Goal: Task Accomplishment & Management: Use online tool/utility

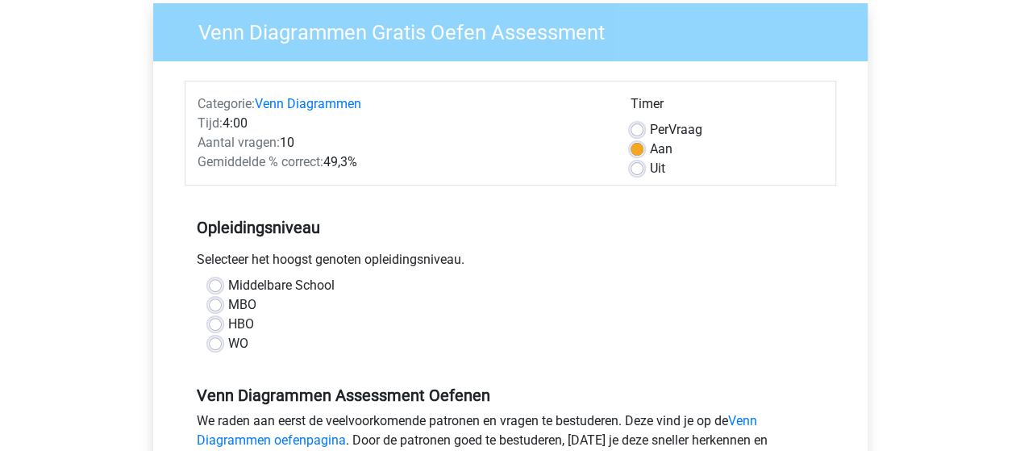
scroll to position [161, 0]
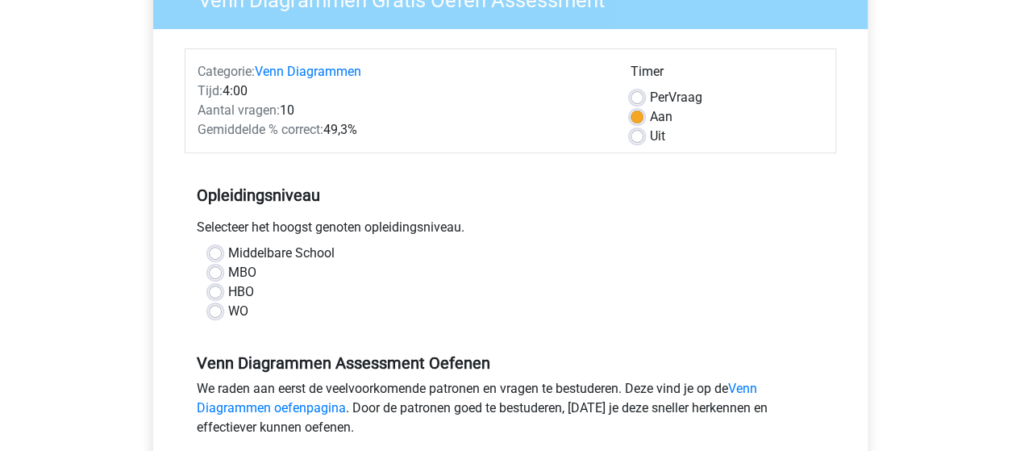
click at [228, 254] on label "Middelbare School" at bounding box center [281, 253] width 106 height 19
click at [215, 254] on input "Middelbare School" at bounding box center [215, 252] width 13 height 16
radio input "true"
click at [209, 263] on input "MBO" at bounding box center [215, 271] width 13 height 16
radio input "true"
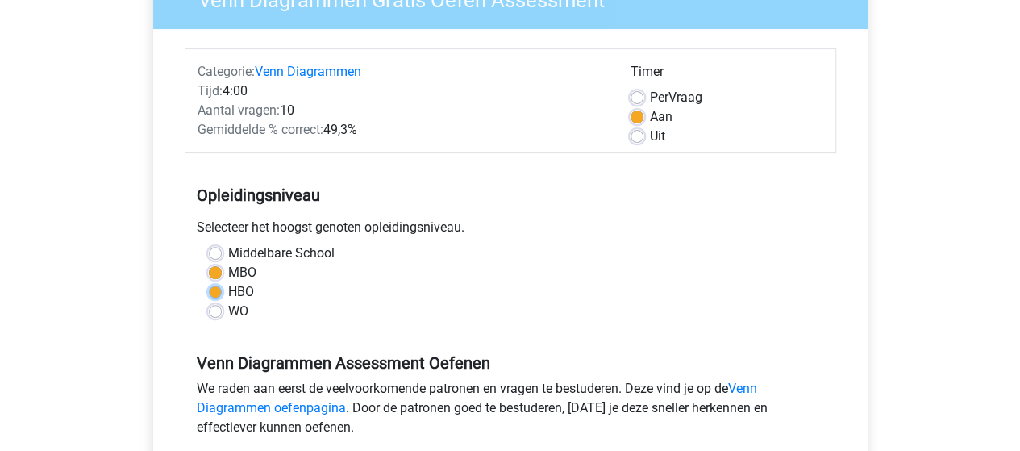
click at [209, 282] on input "HBO" at bounding box center [215, 290] width 13 height 16
radio input "true"
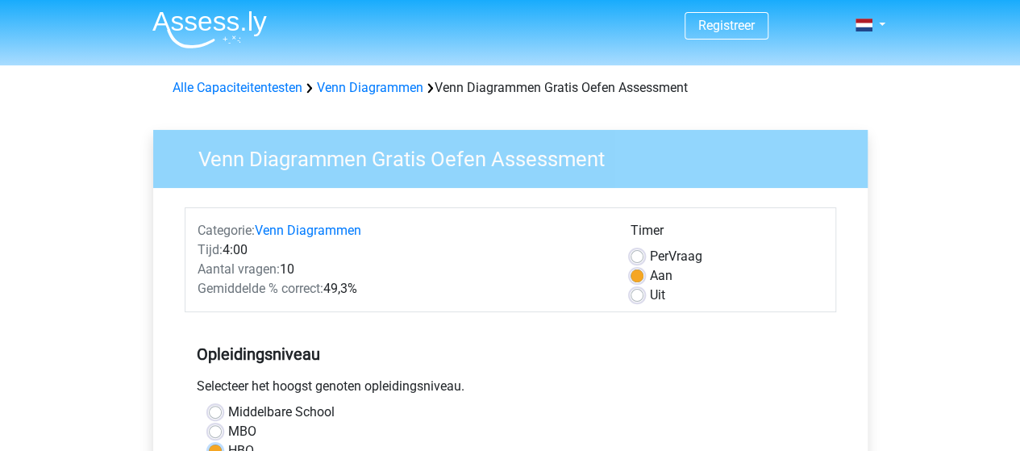
scroll to position [0, 0]
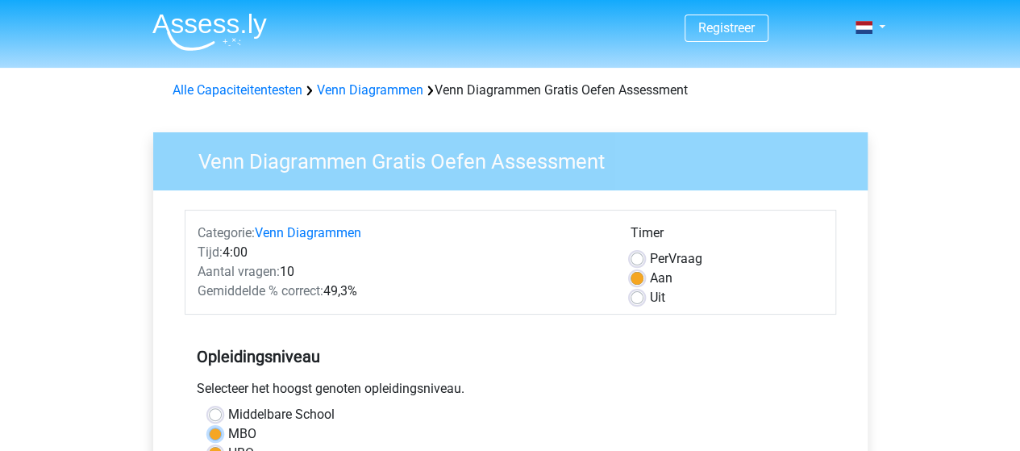
click at [209, 424] on input "MBO" at bounding box center [215, 432] width 13 height 16
radio input "true"
click at [209, 405] on input "Middelbare School" at bounding box center [215, 413] width 13 height 16
radio input "true"
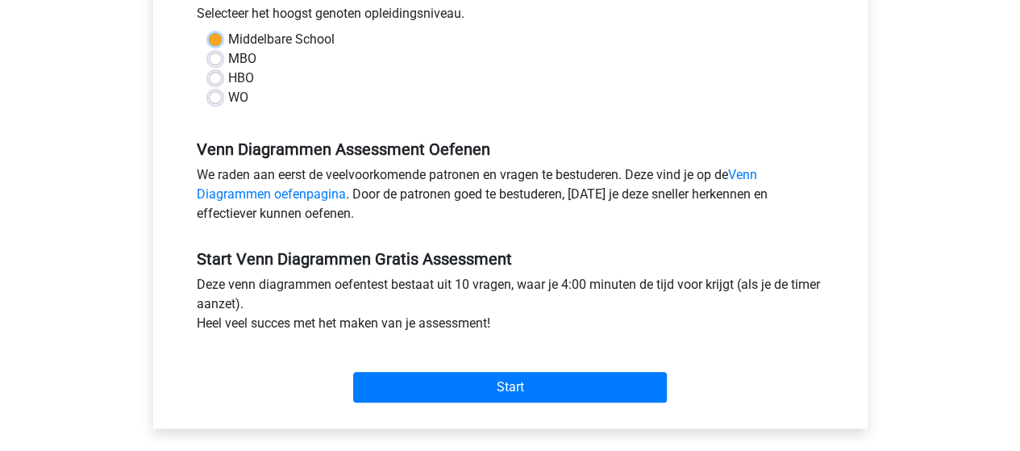
scroll to position [377, 0]
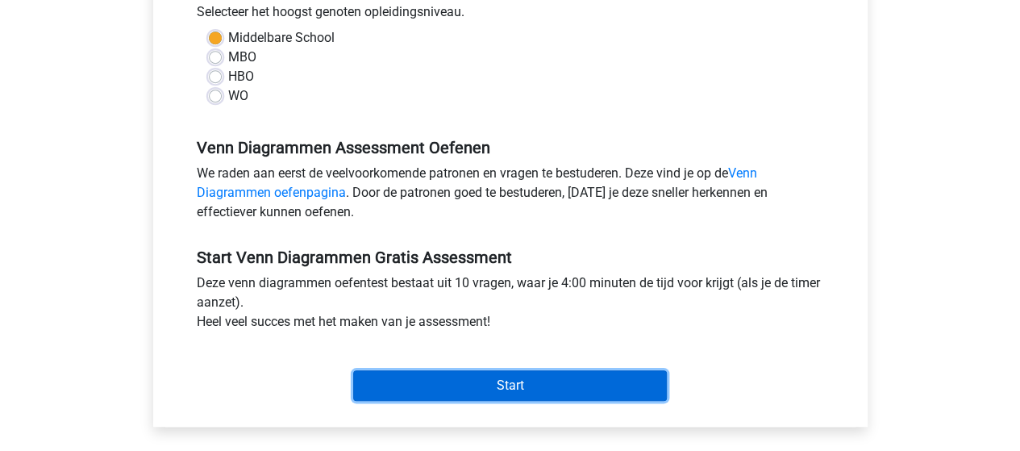
click at [448, 375] on input "Start" at bounding box center [510, 385] width 314 height 31
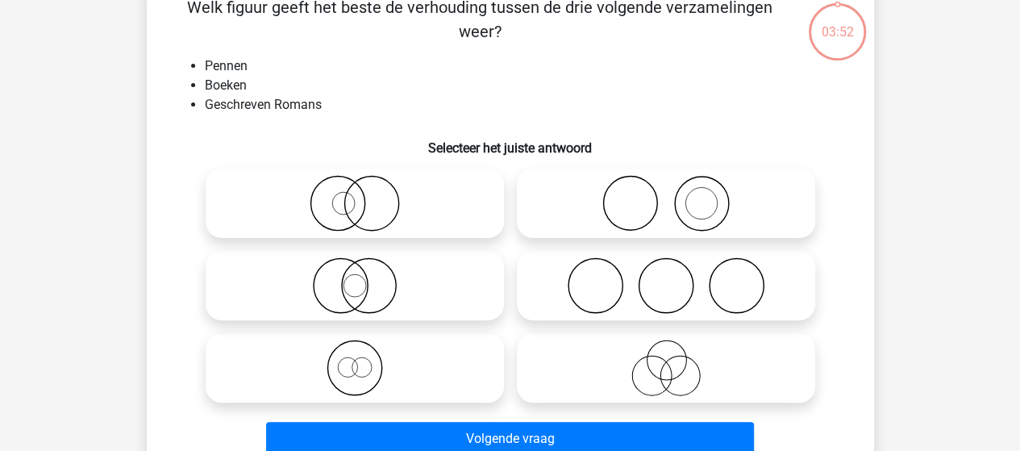
scroll to position [97, 0]
